Goal: Information Seeking & Learning: Learn about a topic

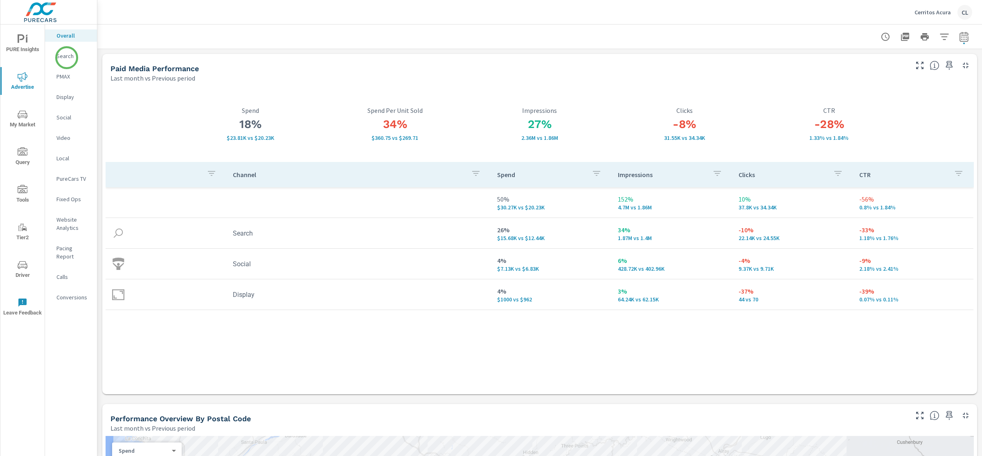
click at [63, 58] on p "Search" at bounding box center [73, 56] width 34 height 8
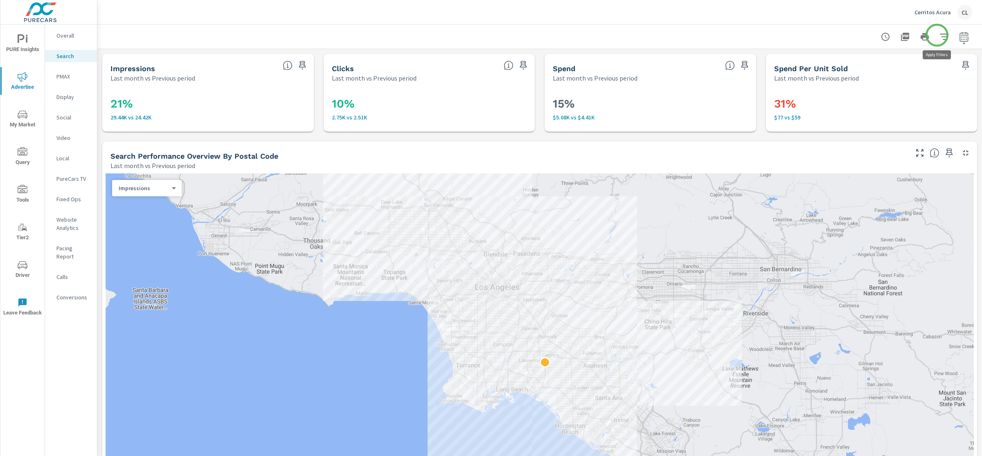
click at [939, 35] on icon "button" at bounding box center [944, 37] width 10 height 10
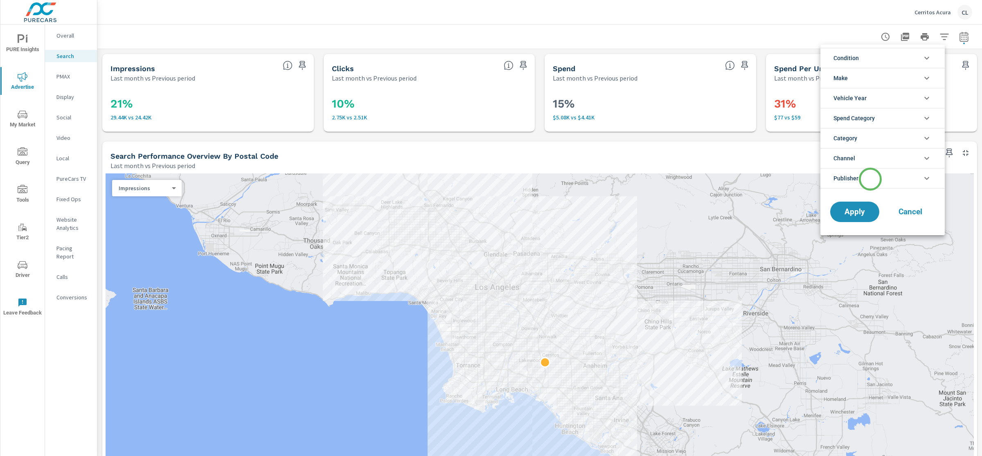
click at [870, 179] on li "Publisher" at bounding box center [882, 178] width 124 height 20
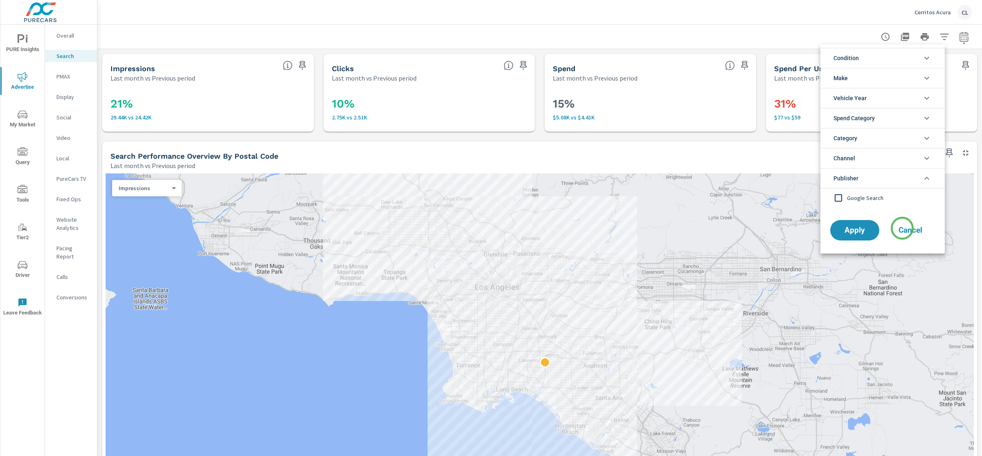
click at [903, 229] on span "Cancel" at bounding box center [910, 230] width 33 height 7
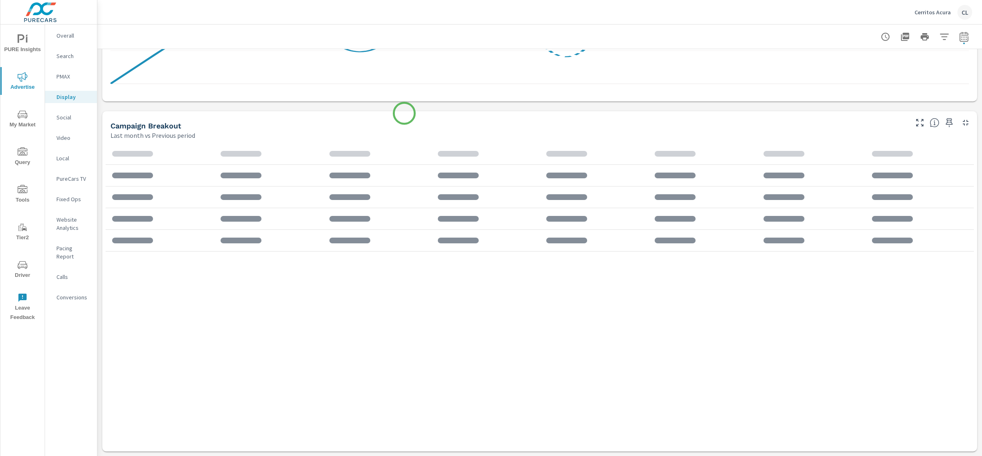
scroll to position [293, 0]
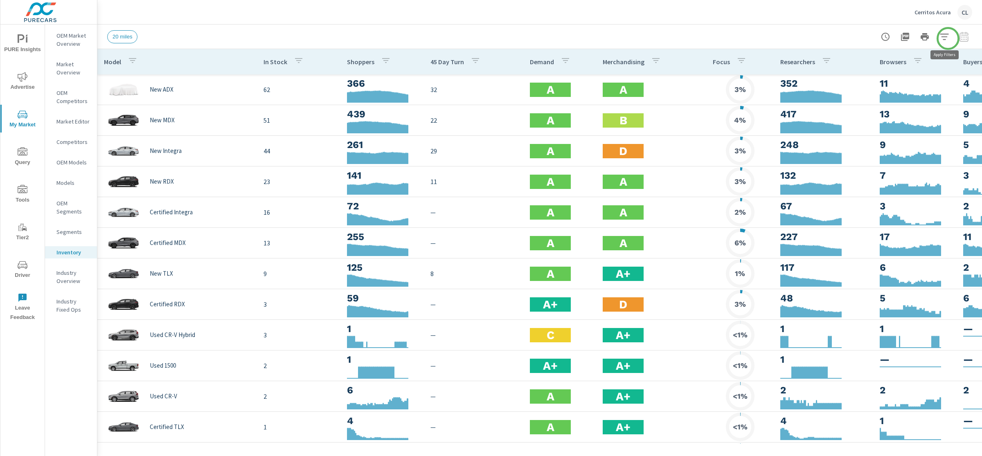
click at [947, 37] on icon "button" at bounding box center [944, 37] width 10 height 10
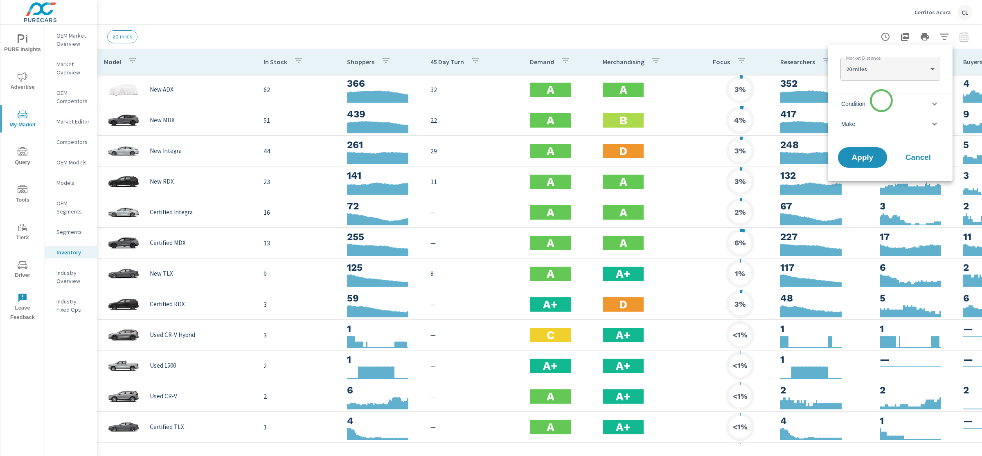
click at [881, 101] on li "Condition" at bounding box center [890, 104] width 124 height 20
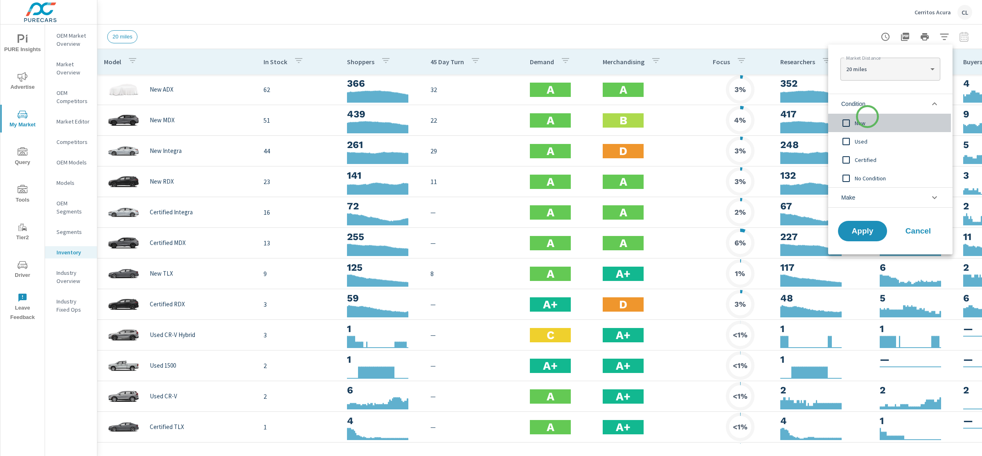
click at [867, 117] on div "New" at bounding box center [889, 123] width 123 height 18
click at [867, 198] on li "Make" at bounding box center [890, 197] width 124 height 20
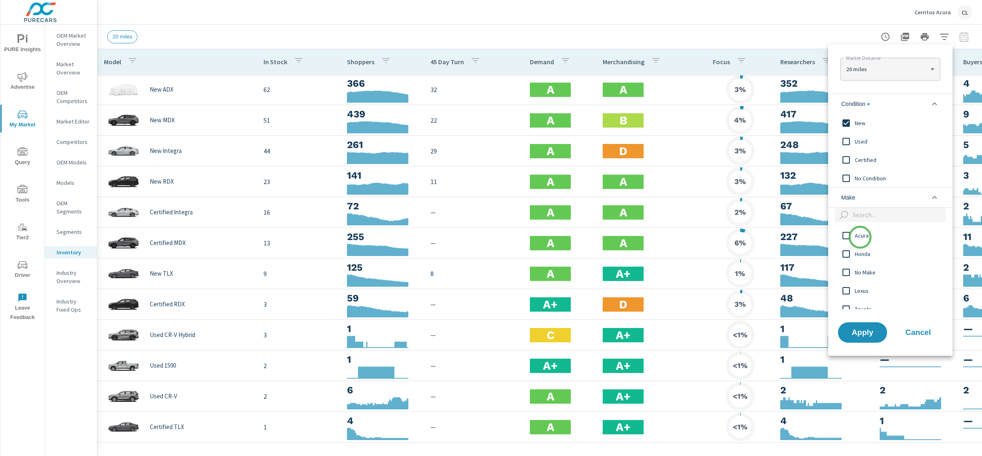
click at [859, 238] on span "Acura" at bounding box center [899, 236] width 90 height 10
click at [863, 331] on span "Apply" at bounding box center [862, 332] width 34 height 8
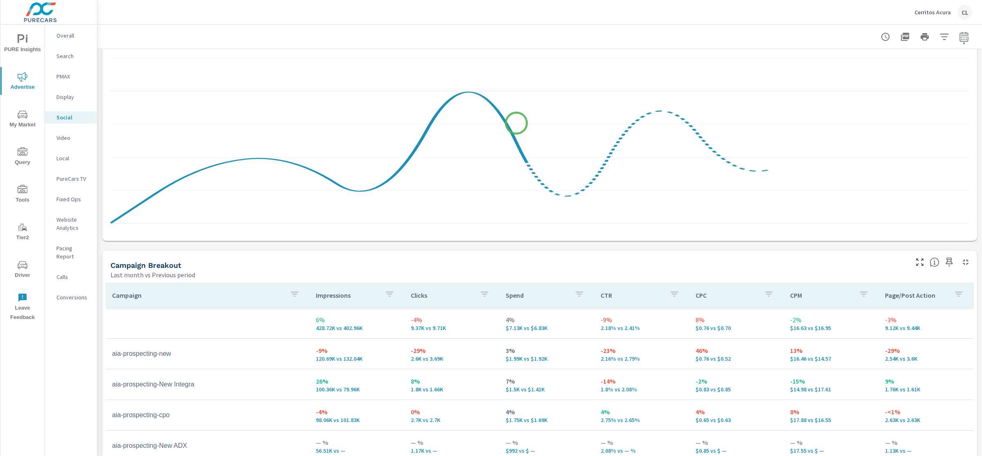
scroll to position [293, 0]
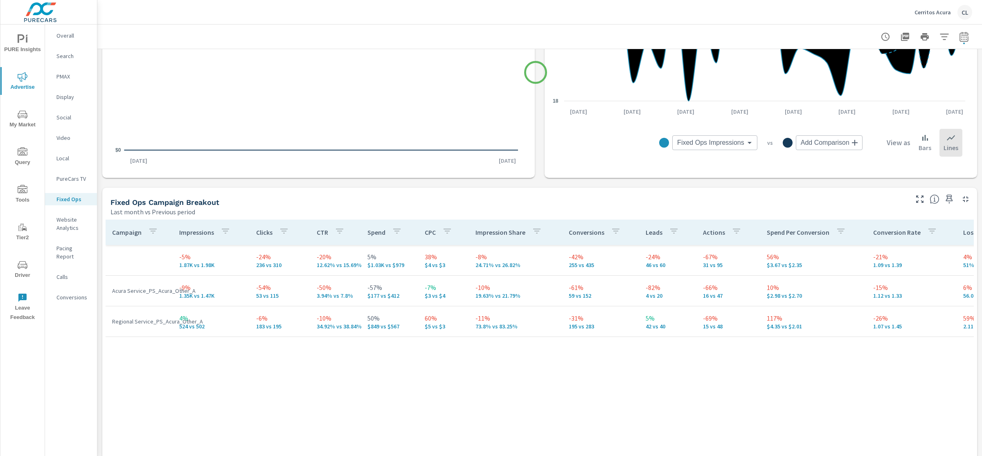
scroll to position [381, 0]
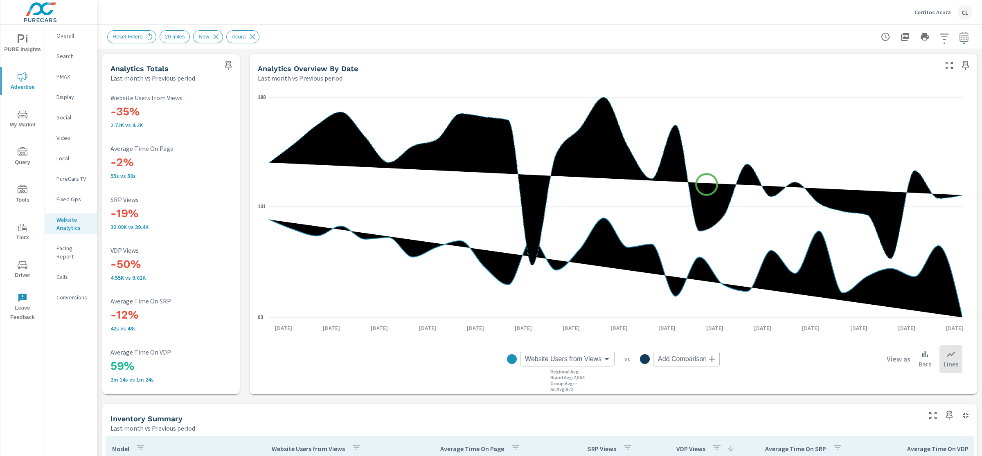
scroll to position [274, 0]
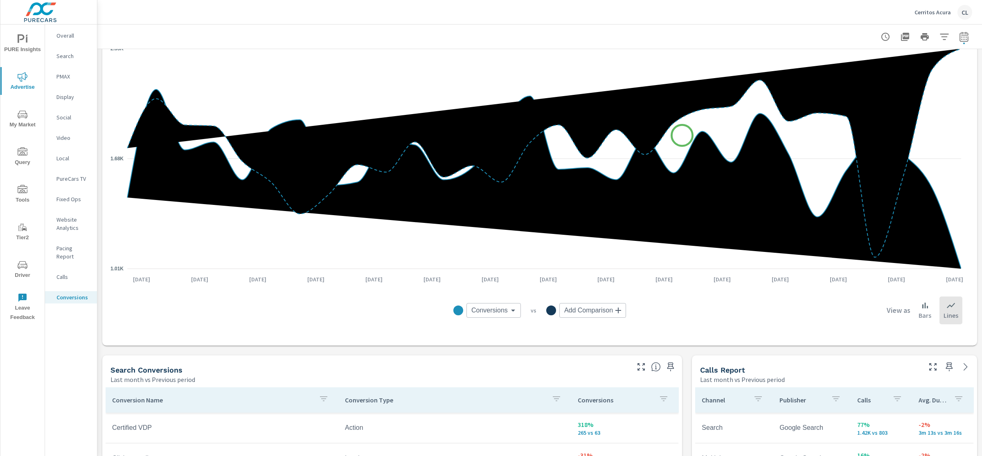
scroll to position [412, 0]
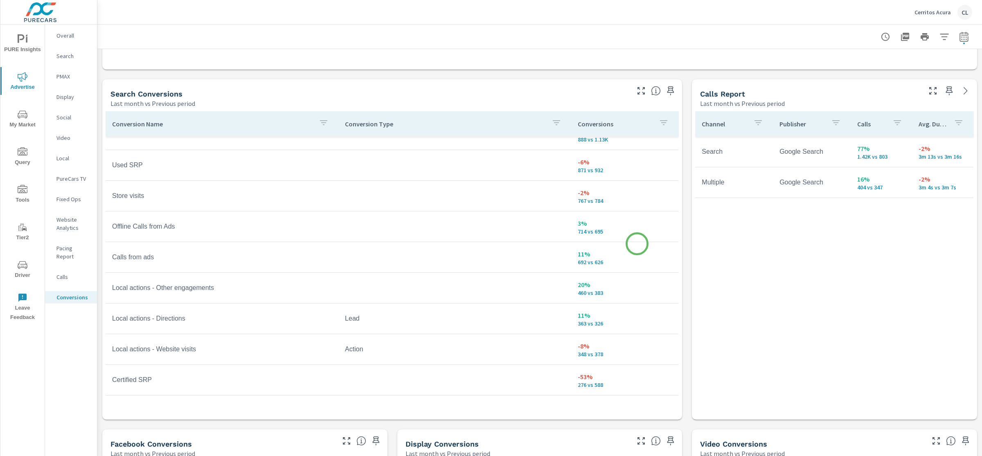
scroll to position [1, 0]
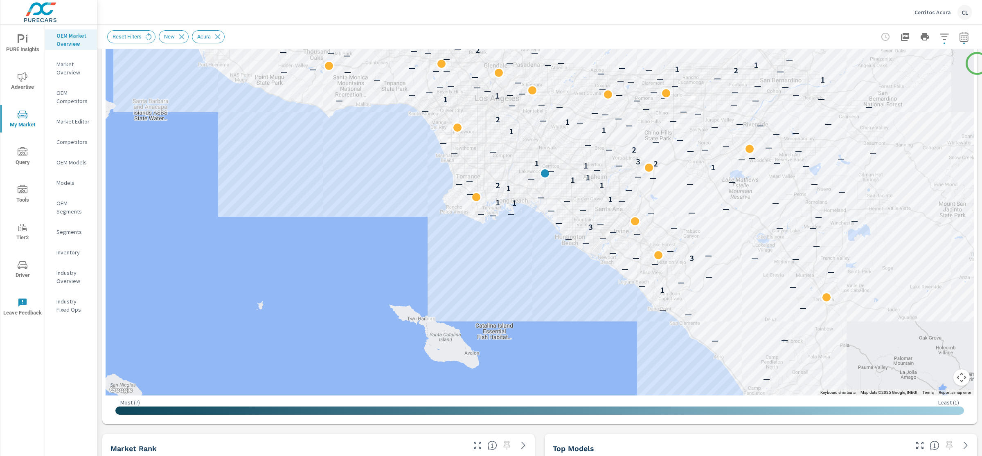
scroll to position [137, 0]
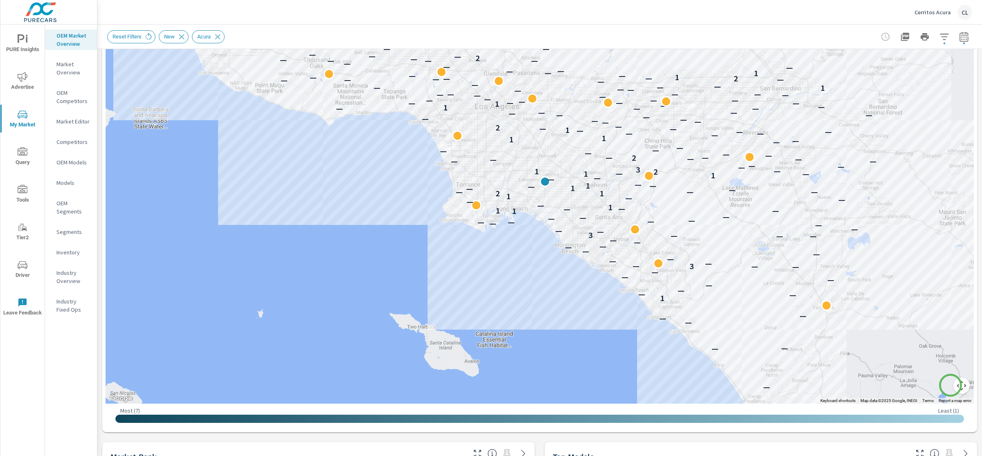
click at [953, 384] on button "Map camera controls" at bounding box center [961, 386] width 16 height 16
click at [935, 346] on button "Zoom in" at bounding box center [941, 345] width 16 height 16
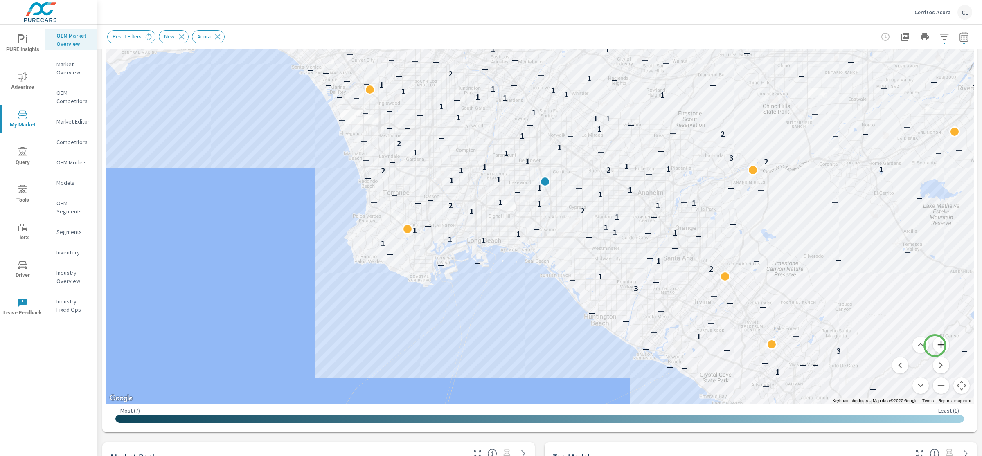
click at [935, 346] on button "Zoom in" at bounding box center [941, 345] width 16 height 16
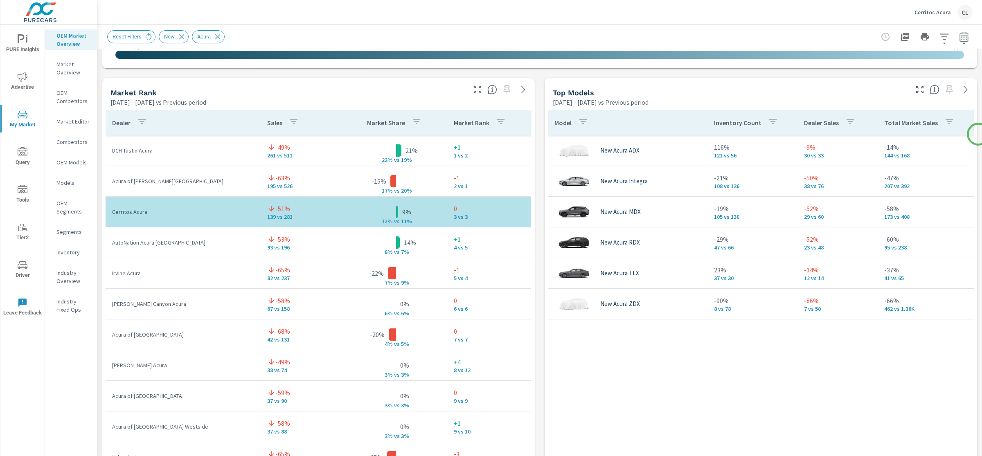
scroll to position [516, 0]
